Goal: Navigation & Orientation: Find specific page/section

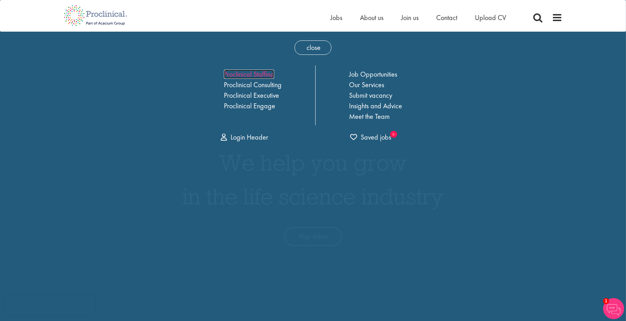
click at [257, 72] on link "Proclinical Staffing" at bounding box center [249, 74] width 50 height 9
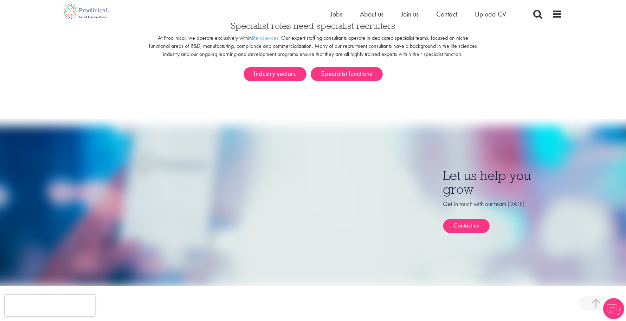
scroll to position [440, 0]
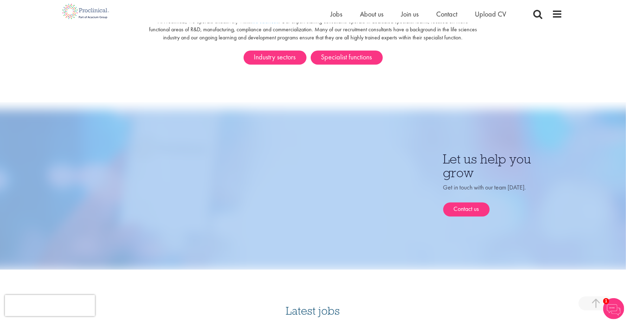
drag, startPoint x: 366, startPoint y: 164, endPoint x: 127, endPoint y: 81, distance: 253.3
click at [127, 81] on div "In this section Industries Functions Recruitment Solutions Managed Services Sub…" at bounding box center [313, 104] width 626 height 1089
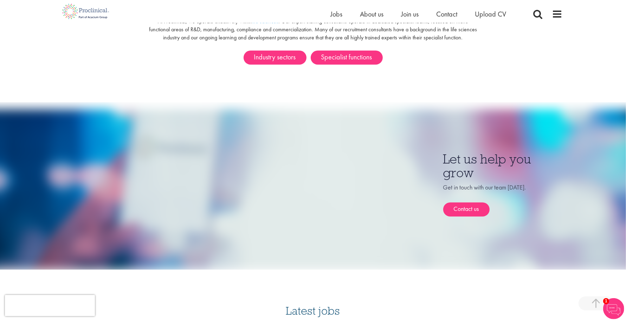
click at [122, 78] on div "In this section Industries Functions Recruitment Solutions Managed Services Sub…" at bounding box center [313, 104] width 626 height 1089
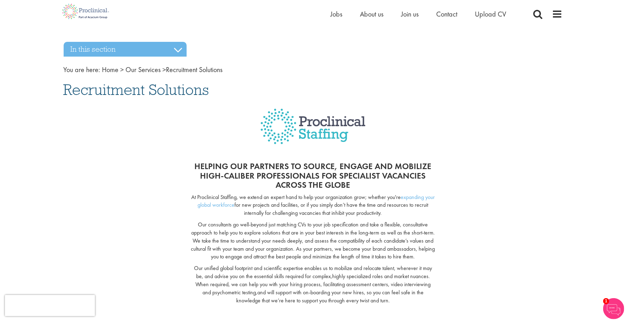
scroll to position [0, 0]
click at [557, 16] on span at bounding box center [558, 17] width 11 height 11
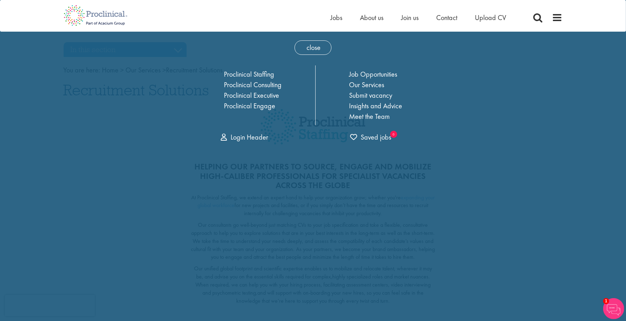
drag, startPoint x: 311, startPoint y: 46, endPoint x: 180, endPoint y: 98, distance: 140.5
click at [310, 48] on span "close" at bounding box center [313, 47] width 37 height 14
